Goal: Information Seeking & Learning: Learn about a topic

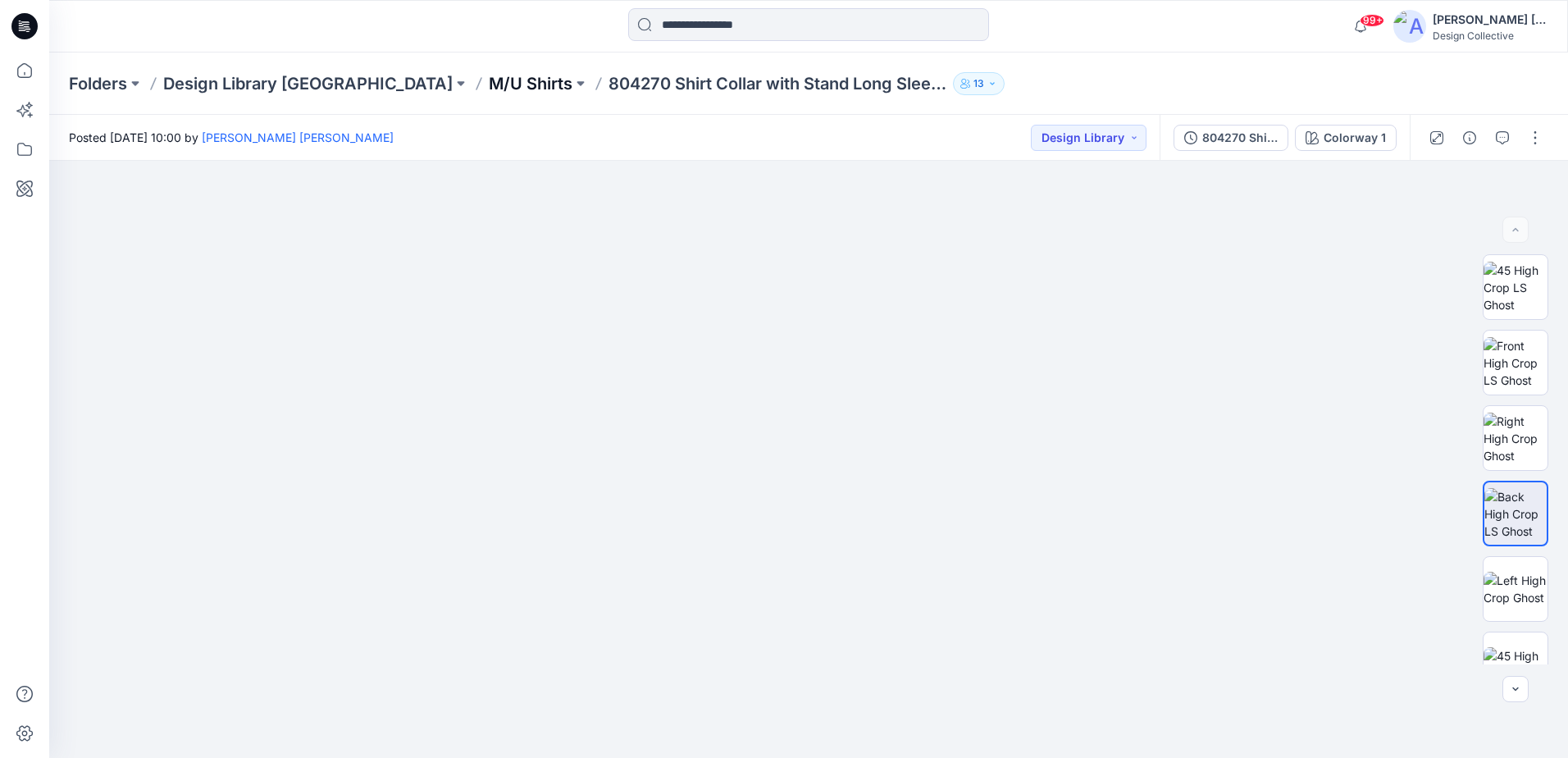
click at [489, 82] on p "M/U Shirts" at bounding box center [531, 83] width 84 height 23
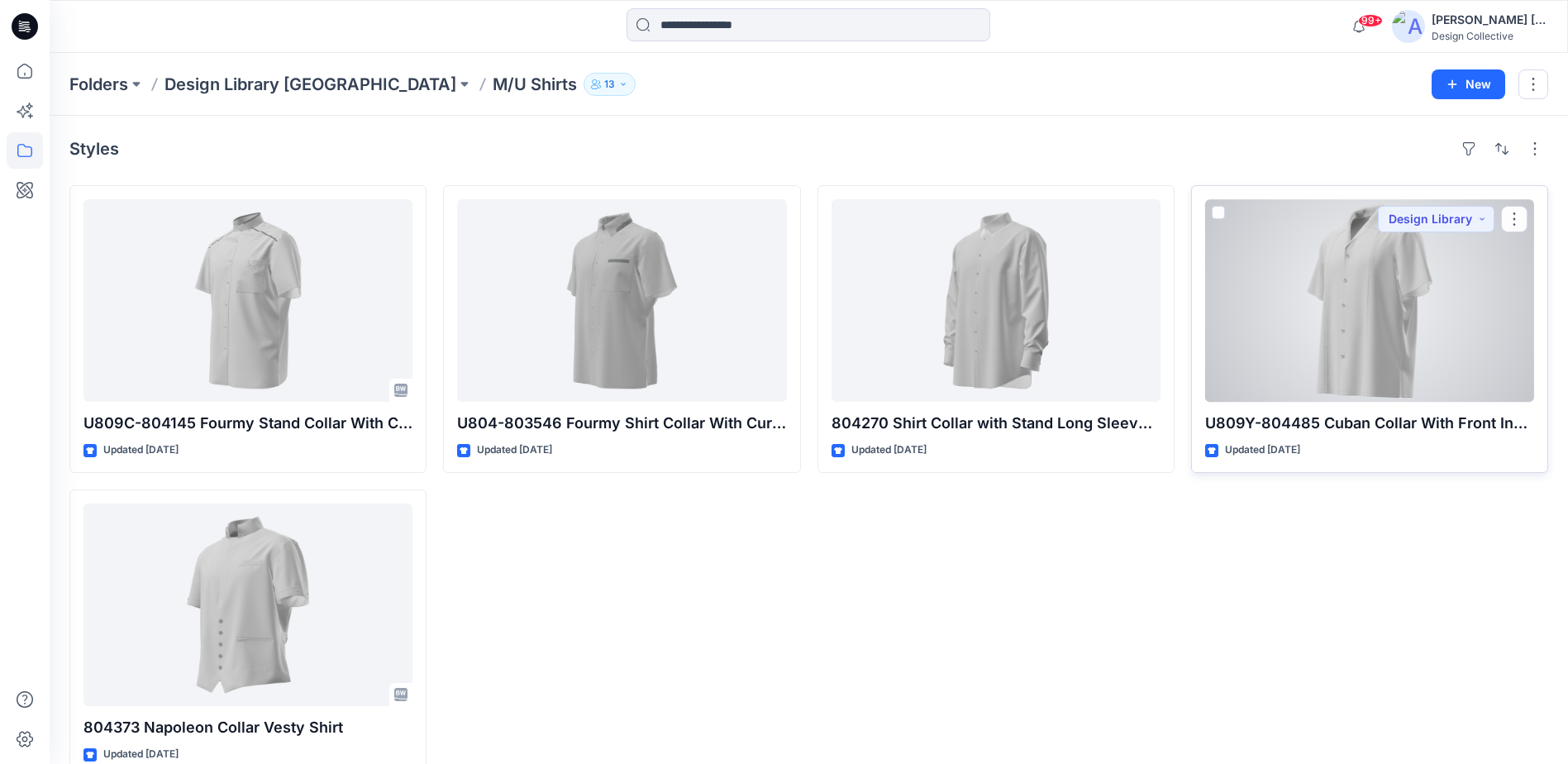
click at [1439, 351] on div at bounding box center [1370, 301] width 329 height 203
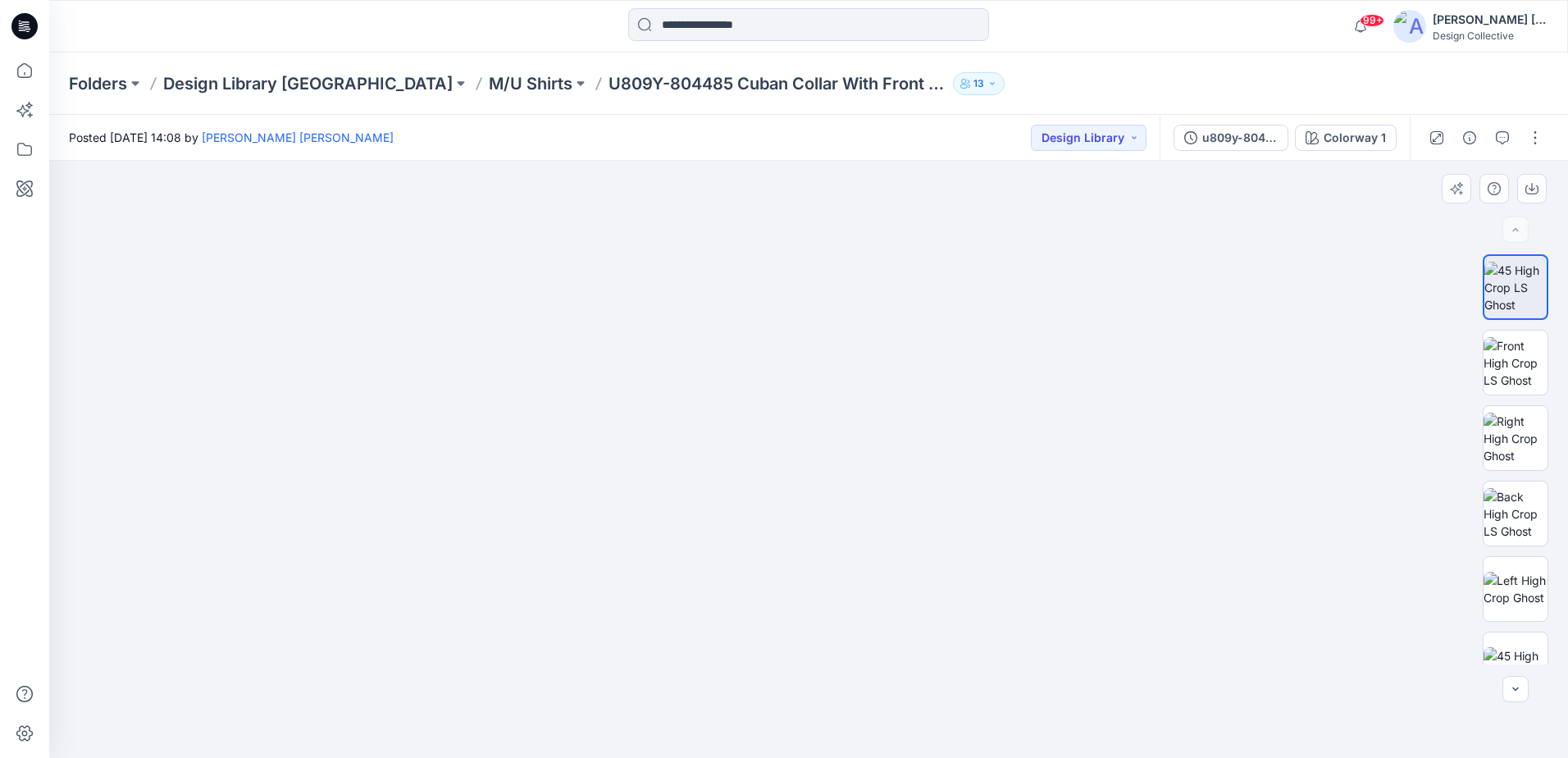
drag, startPoint x: 820, startPoint y: 307, endPoint x: 810, endPoint y: 680, distance: 373.1
click at [810, 680] on img at bounding box center [800, 460] width 1661 height 597
click at [1475, 380] on div at bounding box center [1516, 460] width 105 height 411
click at [1521, 376] on img at bounding box center [1516, 362] width 64 height 52
drag, startPoint x: 839, startPoint y: 294, endPoint x: 797, endPoint y: 648, distance: 356.5
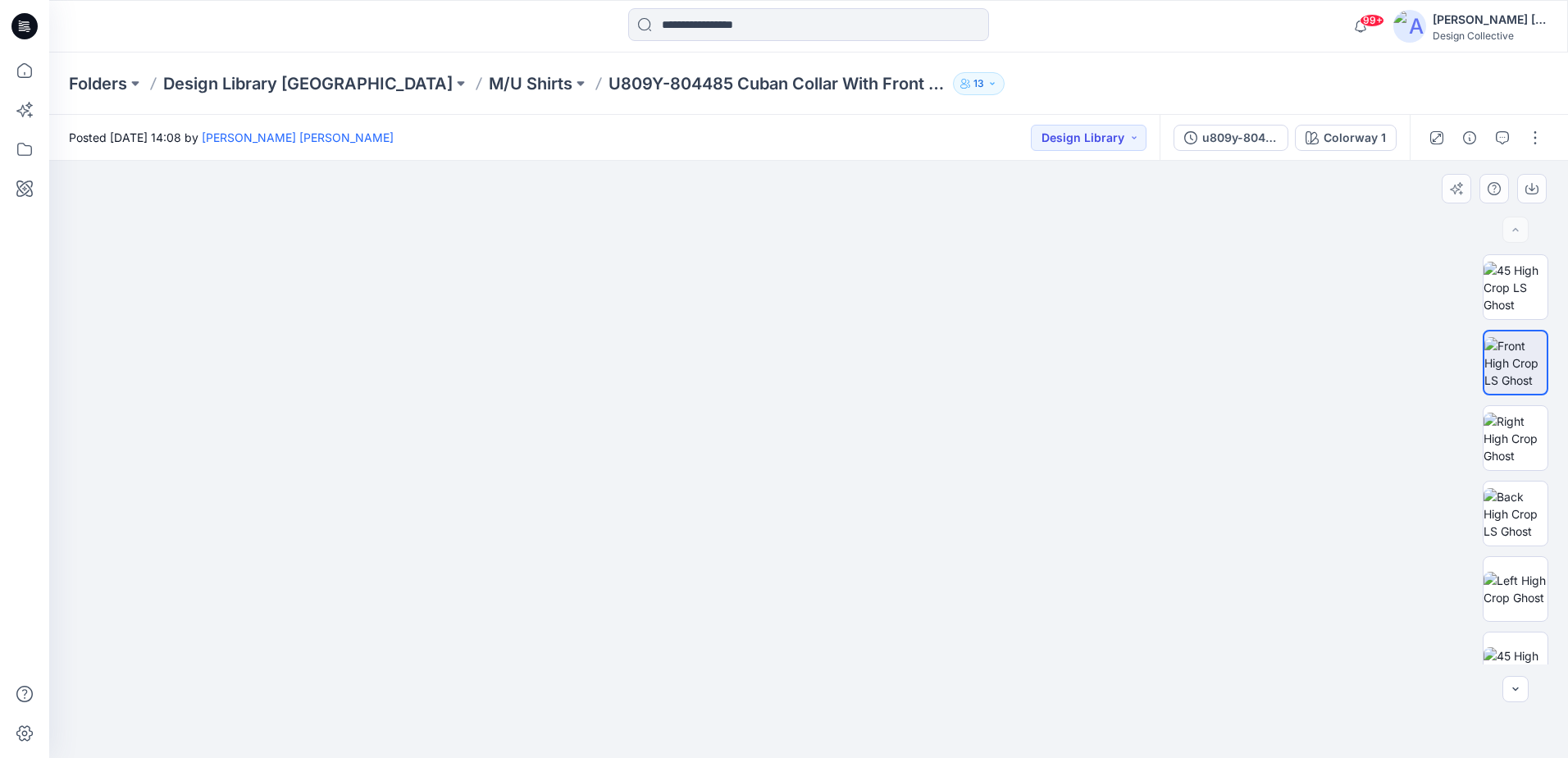
click at [797, 648] on img at bounding box center [808, 422] width 1508 height 671
click at [1284, 130] on button "u809y-804485" at bounding box center [1230, 137] width 115 height 26
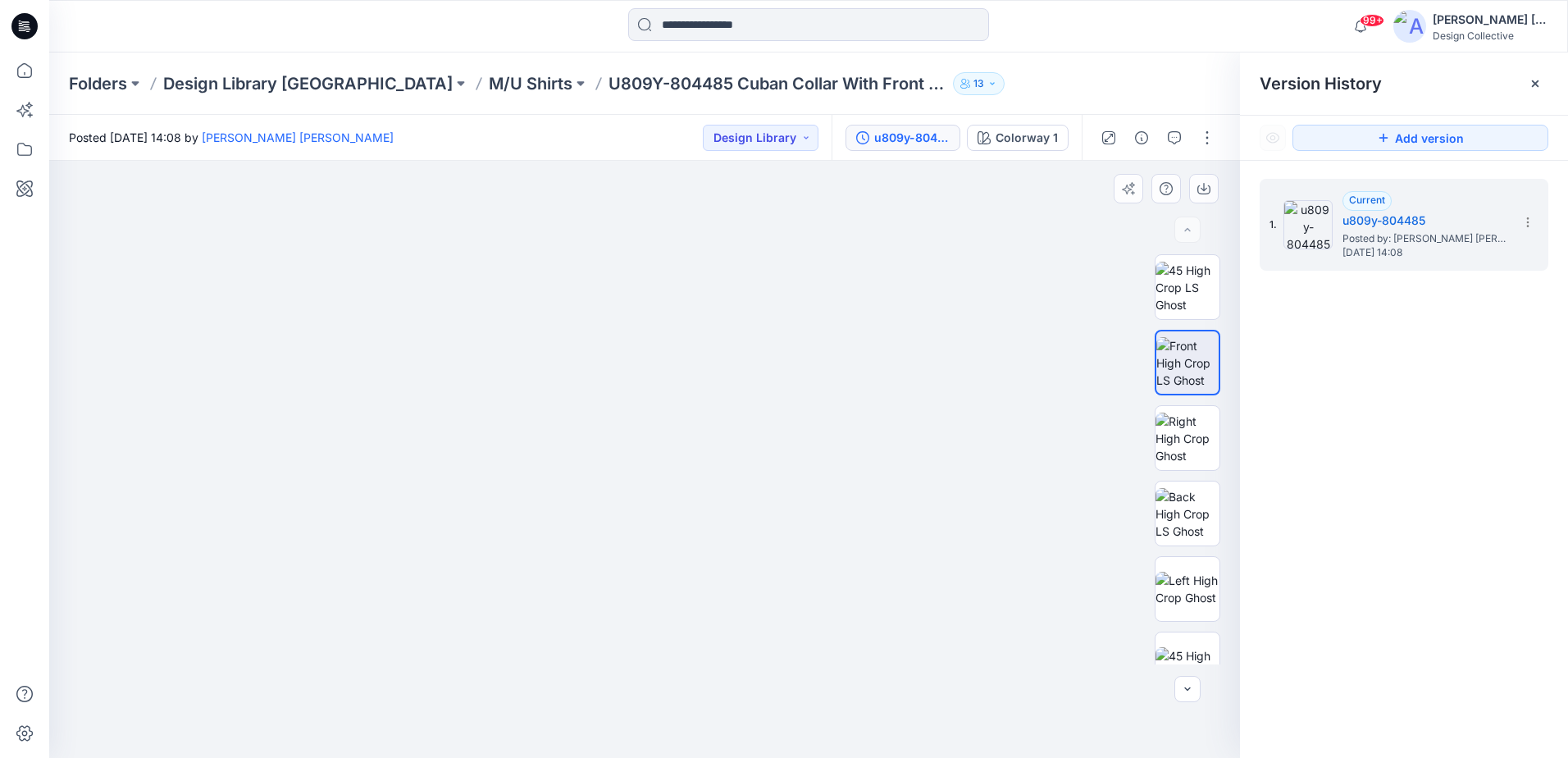
drag, startPoint x: 788, startPoint y: 480, endPoint x: 785, endPoint y: 514, distance: 34.1
click at [785, 514] on img at bounding box center [629, 453] width 1223 height 611
drag, startPoint x: 728, startPoint y: 606, endPoint x: 782, endPoint y: 414, distance: 199.4
click at [782, 414] on img at bounding box center [661, 363] width 1223 height 789
drag, startPoint x: 742, startPoint y: 539, endPoint x: 733, endPoint y: 610, distance: 71.6
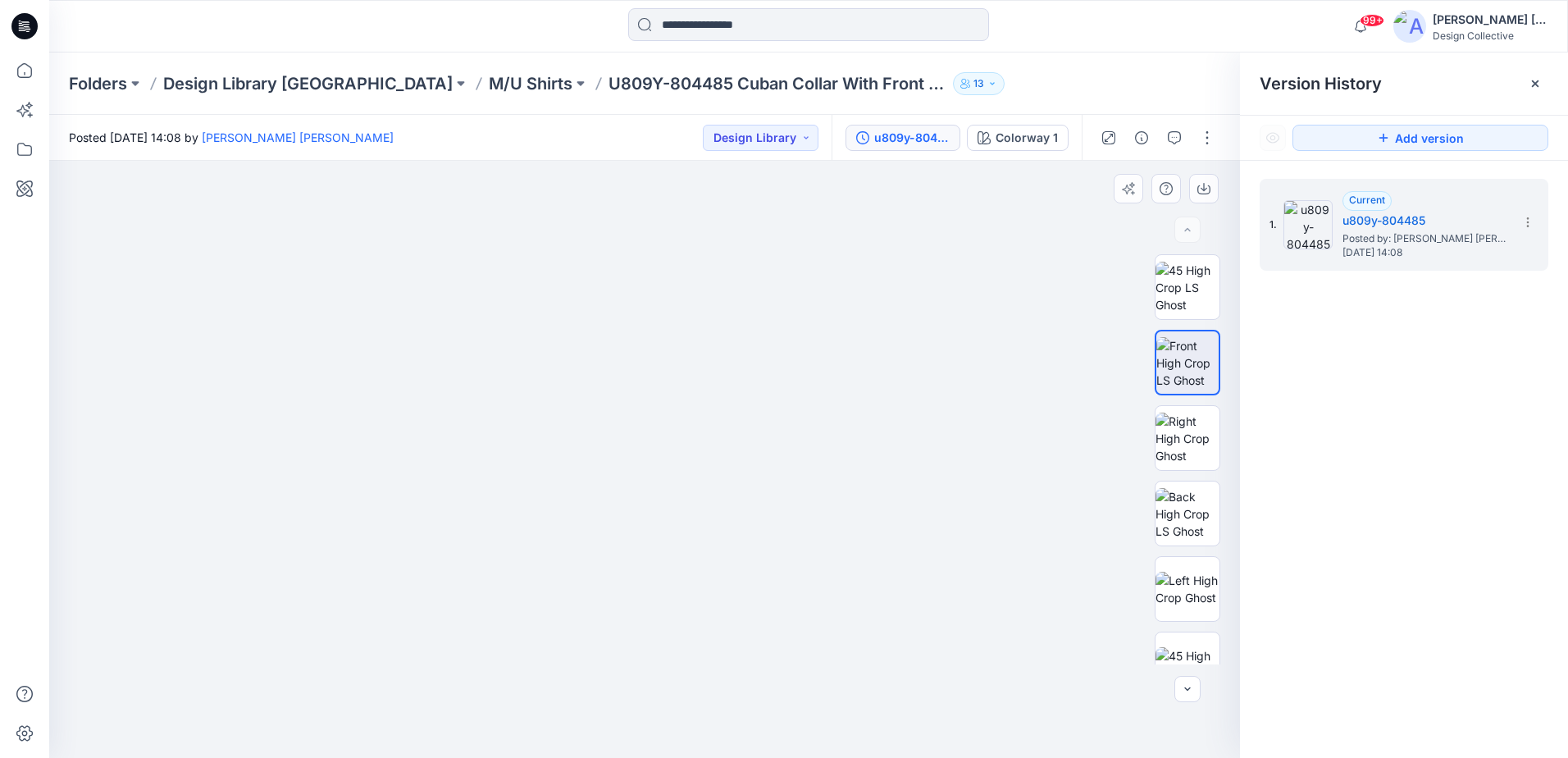
click at [733, 614] on img at bounding box center [652, 390] width 1223 height 737
drag, startPoint x: 740, startPoint y: 315, endPoint x: 726, endPoint y: 413, distance: 99.0
click at [726, 413] on img at bounding box center [638, 439] width 1223 height 638
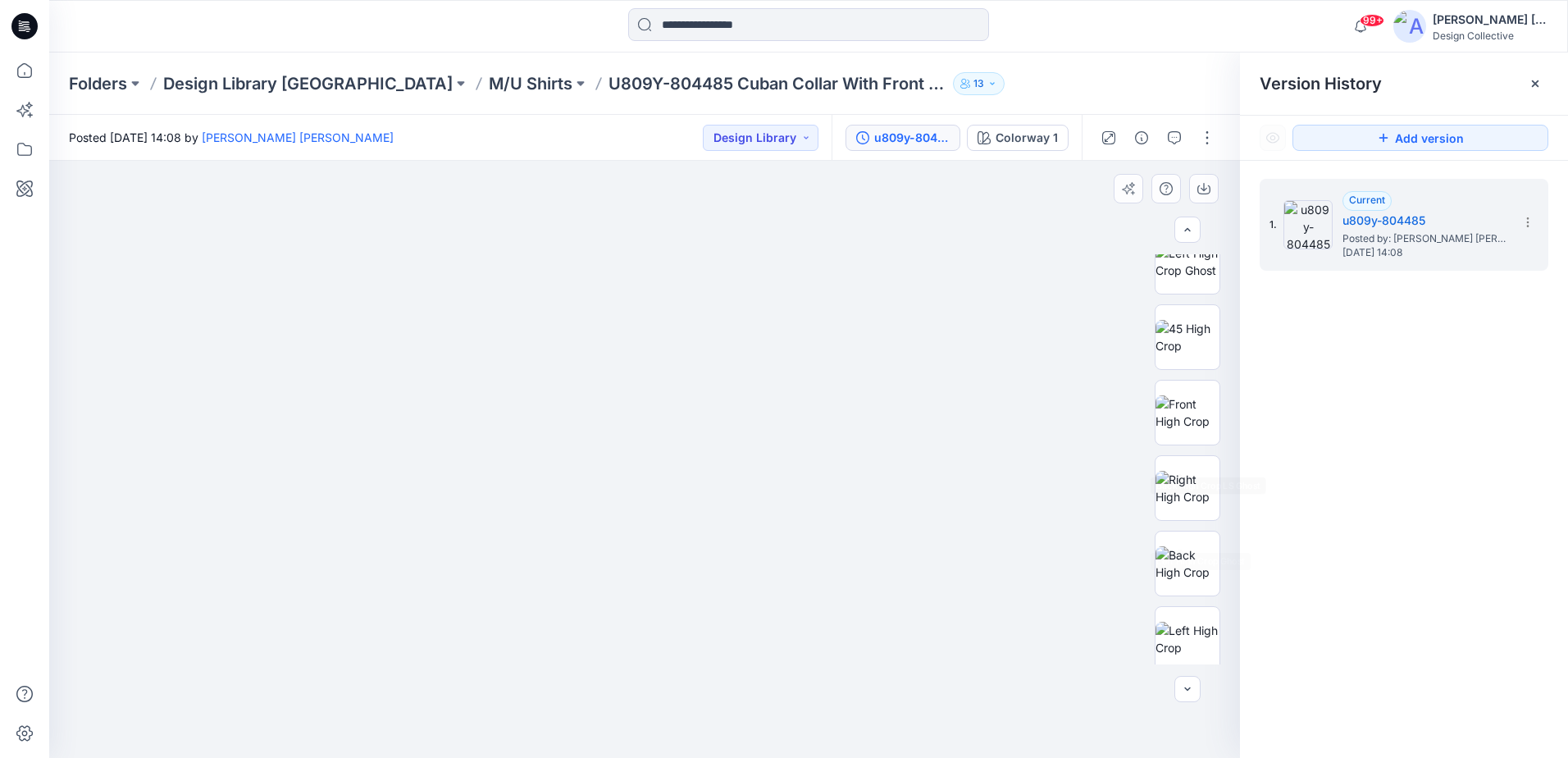
scroll to position [486, 0]
click at [1192, 470] on img at bounding box center [1187, 481] width 64 height 34
click at [1177, 341] on img at bounding box center [1187, 329] width 64 height 34
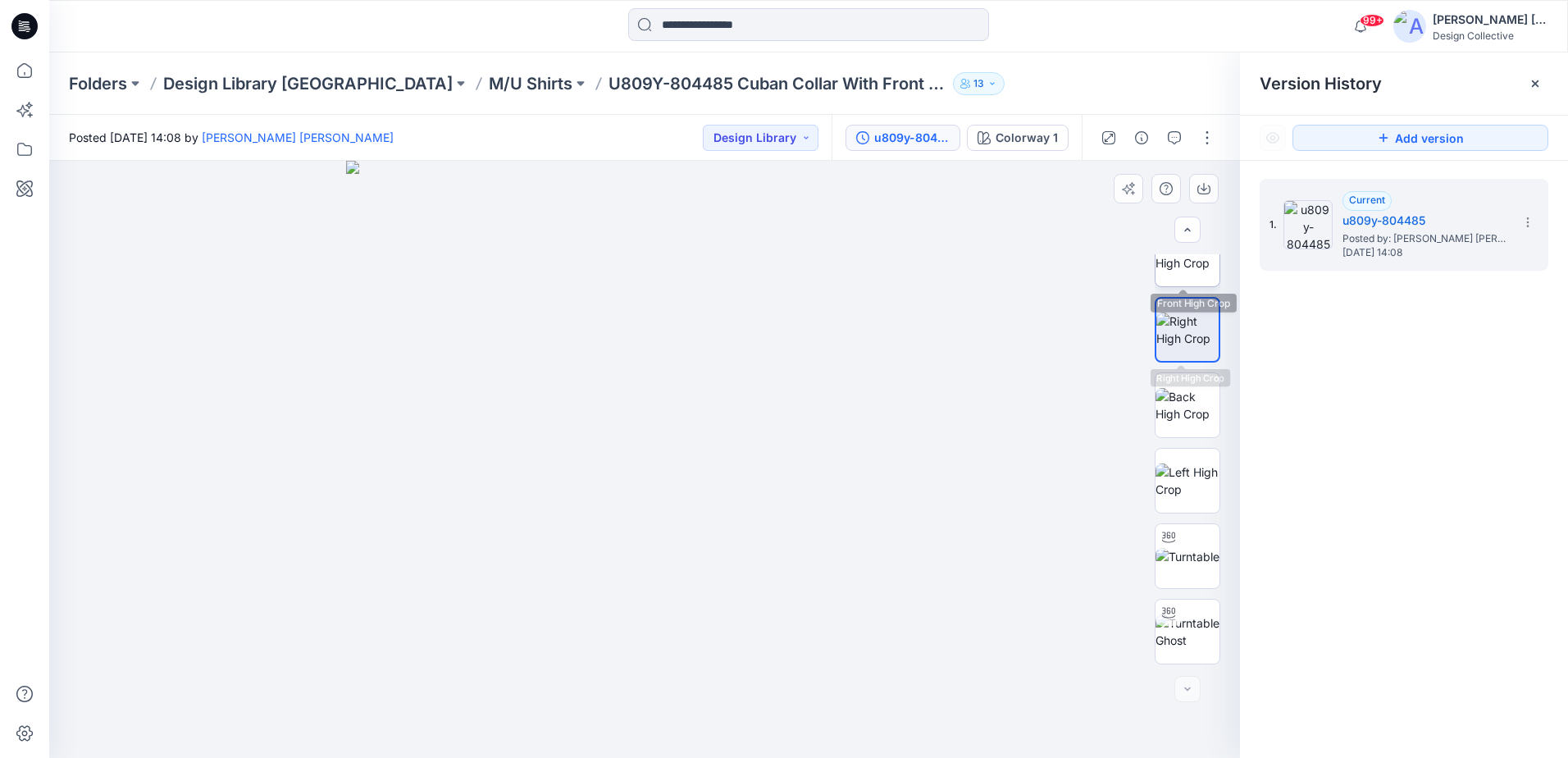
click at [1188, 256] on img at bounding box center [1187, 254] width 64 height 34
drag, startPoint x: 675, startPoint y: 533, endPoint x: 738, endPoint y: 228, distance: 311.4
click at [732, 172] on img at bounding box center [700, 59] width 1481 height 1398
drag, startPoint x: 880, startPoint y: 302, endPoint x: 875, endPoint y: 800, distance: 498.0
click at [875, 757] on html "99+ Notifications [PERSON_NAME] added styles to the collection September Monthl…" at bounding box center [784, 379] width 1568 height 758
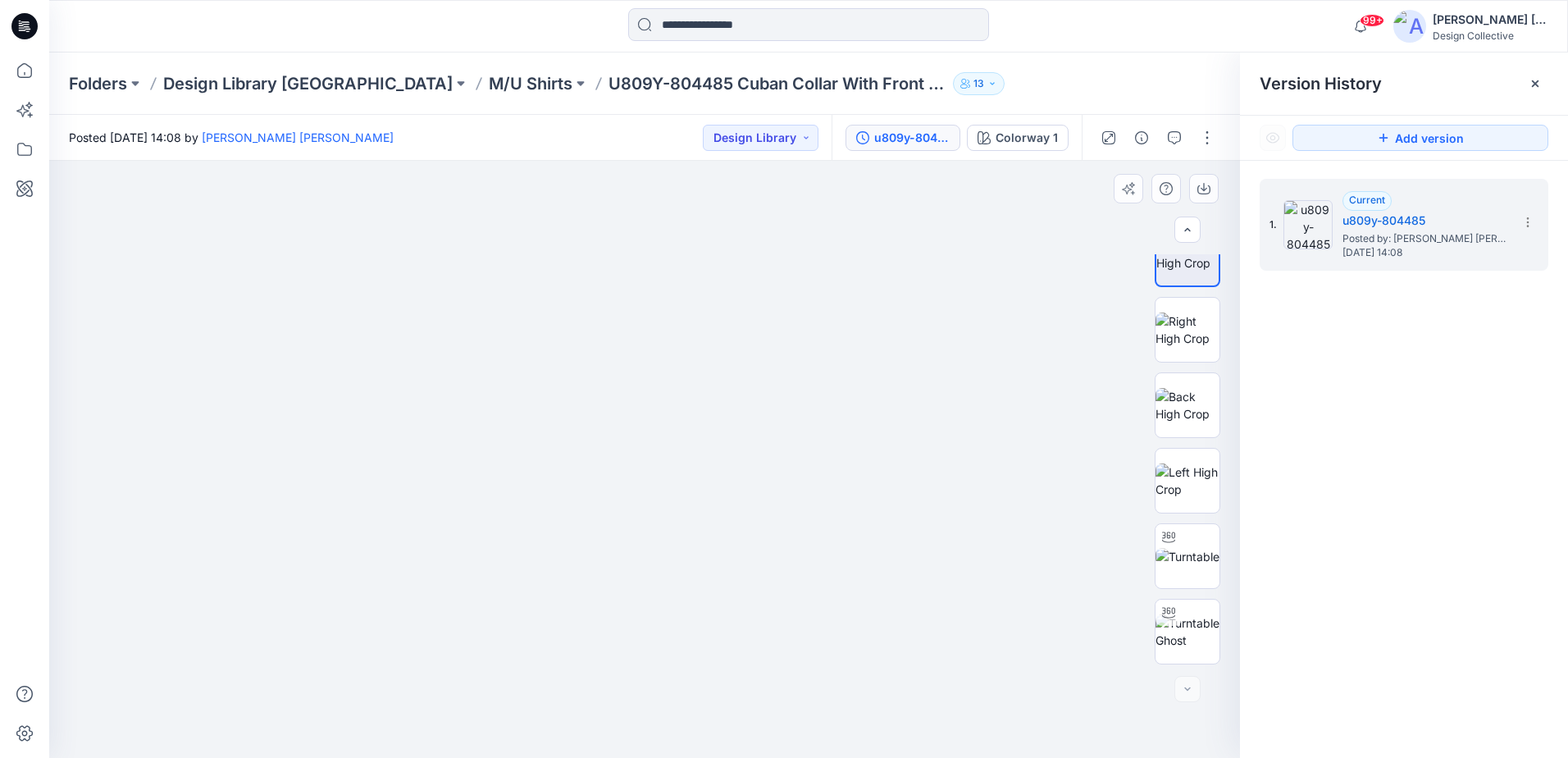
drag, startPoint x: 846, startPoint y: 394, endPoint x: 794, endPoint y: 654, distance: 265.1
click at [794, 654] on img at bounding box center [685, 342] width 1680 height 832
